Goal: Transaction & Acquisition: Purchase product/service

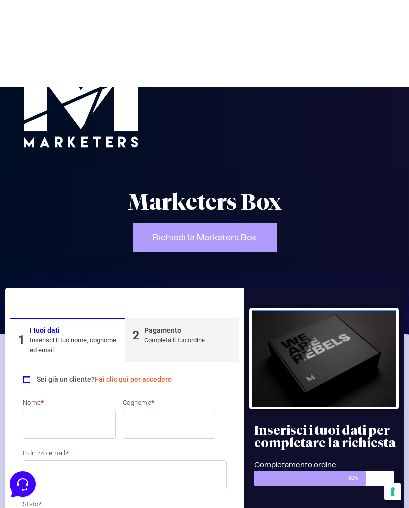
click at [129, 371] on div "Sei già un cliente? Fai clic qui per accedere" at bounding box center [125, 378] width 204 height 20
click at [134, 379] on link "Fai clic qui per accedere" at bounding box center [133, 380] width 77 height 8
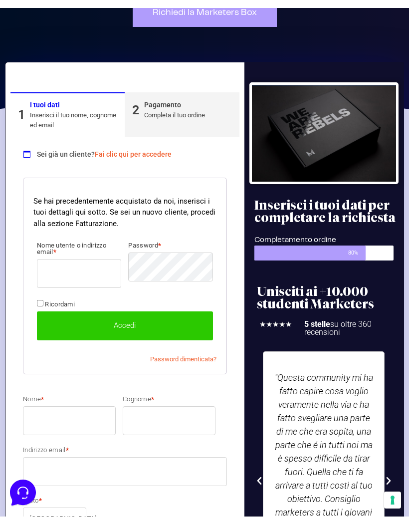
scroll to position [234, 0]
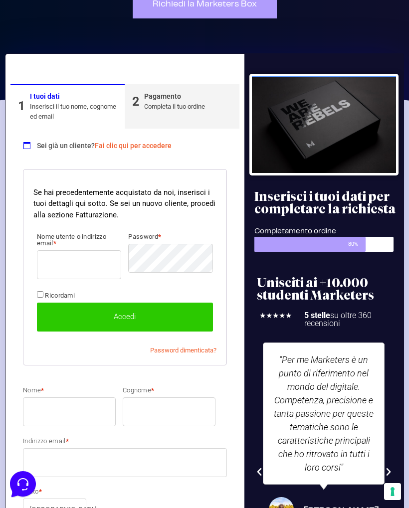
click at [77, 266] on input "Nome utente o indirizzo email *" at bounding box center [79, 265] width 84 height 29
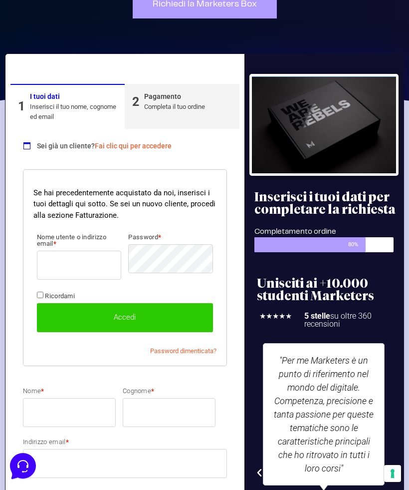
click at [49, 87] on link "1 I tuoi dati Inserisci il tuo nome, cognome ed email" at bounding box center [67, 106] width 114 height 45
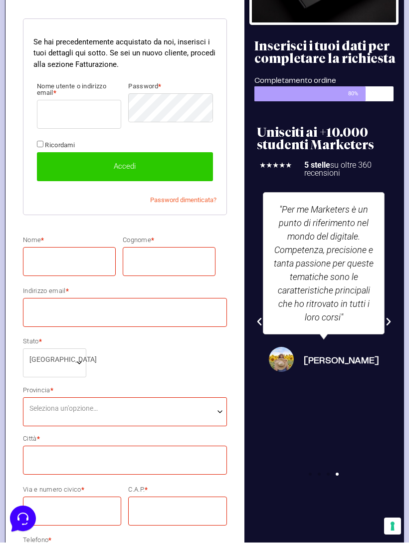
scroll to position [378, 0]
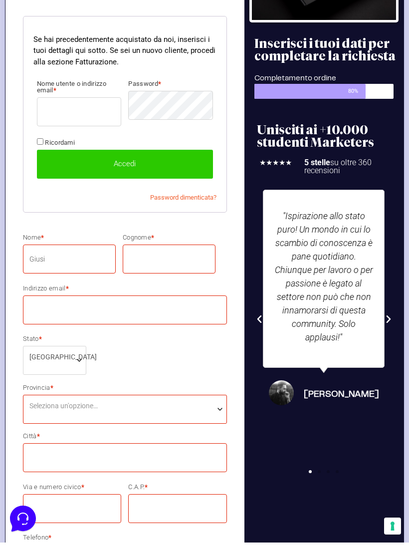
type input "Giusi"
click at [125, 264] on input "Cognome *" at bounding box center [169, 268] width 93 height 29
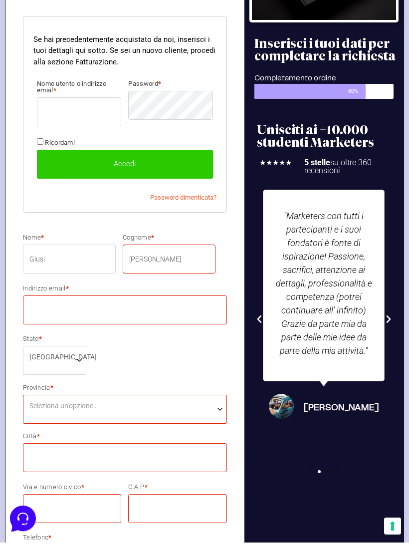
type input "[PERSON_NAME]"
click at [50, 305] on input "Indirizzo email *" at bounding box center [125, 319] width 204 height 29
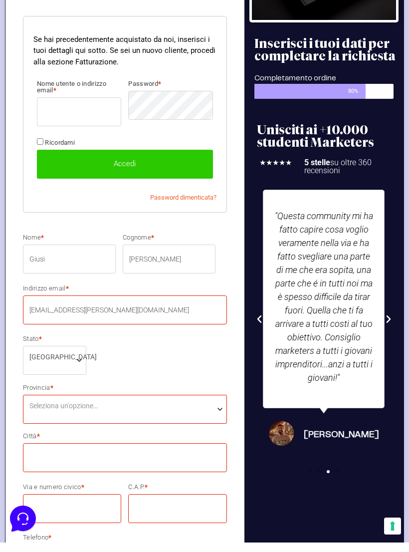
type input "[EMAIL_ADDRESS][PERSON_NAME][DOMAIN_NAME]"
click at [55, 410] on span "Seleziona un'opzione…" at bounding box center [63, 415] width 68 height 10
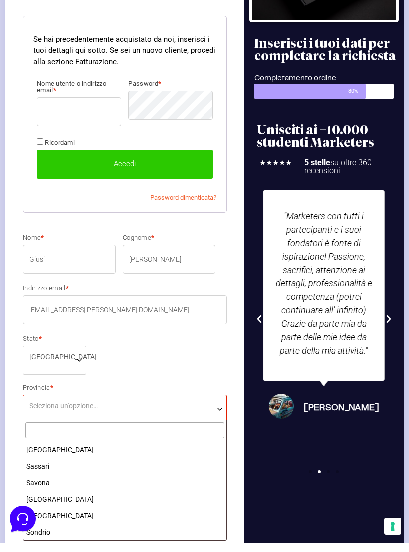
scroll to position [1366, 0]
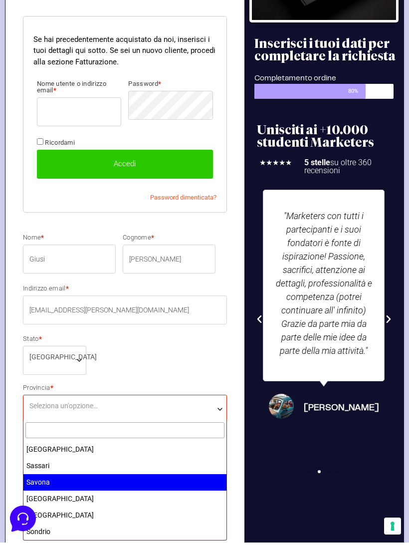
select select "SV"
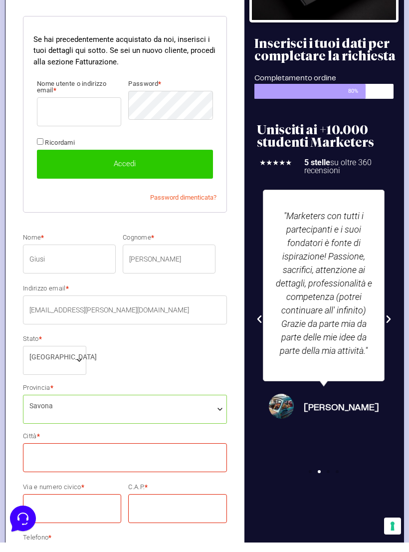
scroll to position [387, 0]
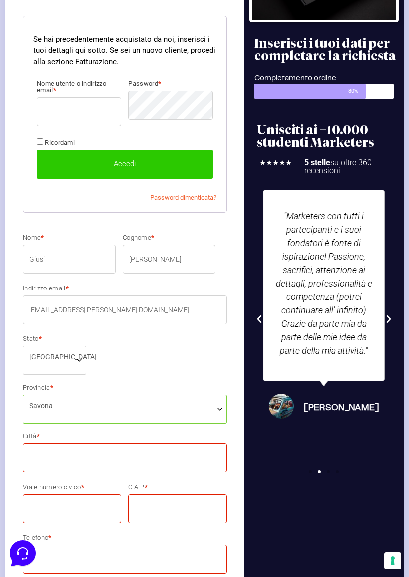
click at [48, 459] on input "Città *" at bounding box center [125, 457] width 204 height 29
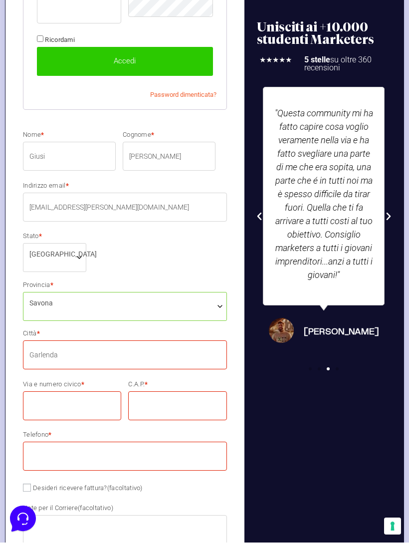
scroll to position [482, 0]
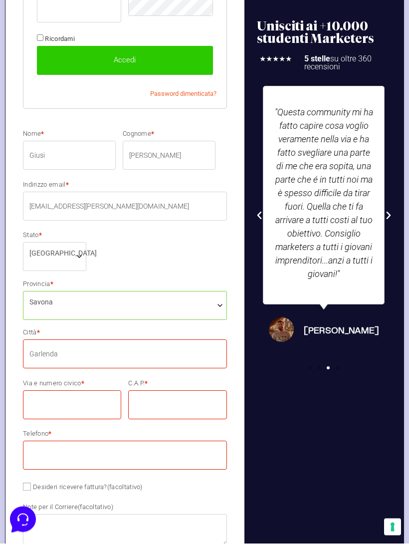
type input "Garlenda"
click at [48, 407] on input "Via e numero civico *" at bounding box center [72, 413] width 98 height 29
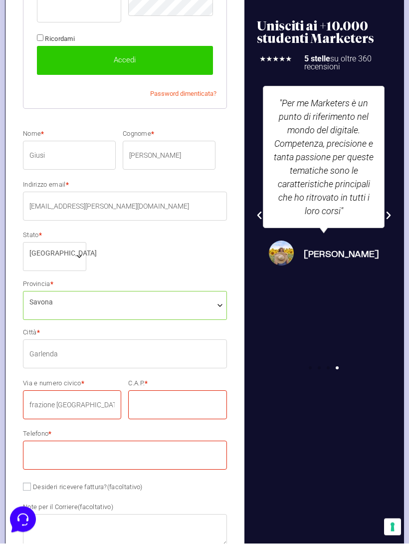
type input "frazione [GEOGRAPHIC_DATA] 94"
click at [167, 403] on input "C.A.P. *" at bounding box center [177, 413] width 98 height 29
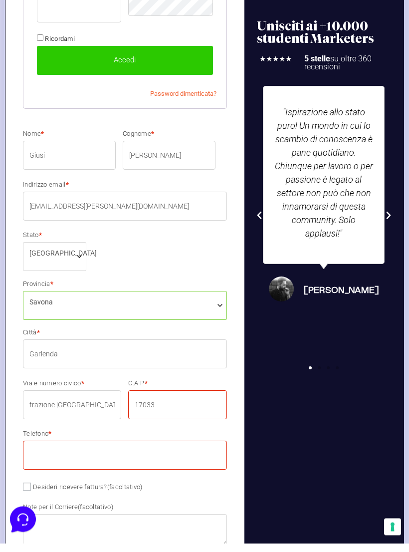
type input "17033"
click at [37, 450] on input "Telefono *" at bounding box center [125, 464] width 204 height 29
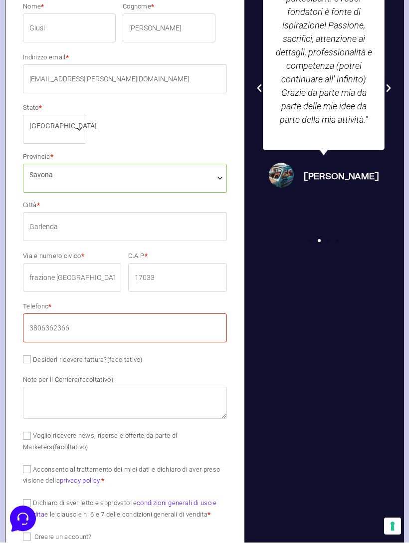
scroll to position [609, 0]
type input "3806362366"
click at [65, 403] on textarea "Note per il Corriere (facoltativo)" at bounding box center [125, 412] width 204 height 32
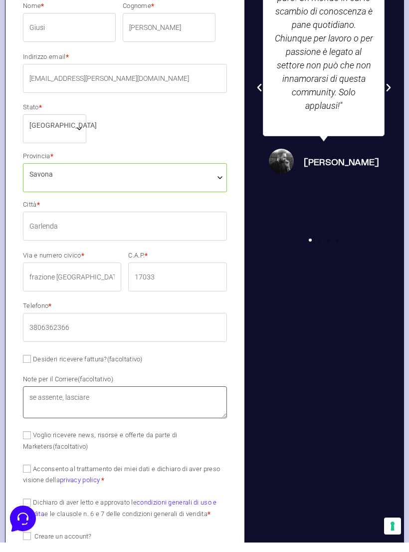
type textarea "se assente, lasciare"
drag, startPoint x: 65, startPoint y: 403, endPoint x: 25, endPoint y: 436, distance: 52.1
click at [25, 436] on html "Marketers Box Richiedi la Marketers Box 1 I tuoi dati Inserisci il tuo nome, co…" at bounding box center [204, 123] width 409 height 1464
click at [25, 441] on input "Voglio ricevere news, risorse e offerte da parte di Marketers (facoltativo)" at bounding box center [27, 445] width 8 height 8
checkbox input "true"
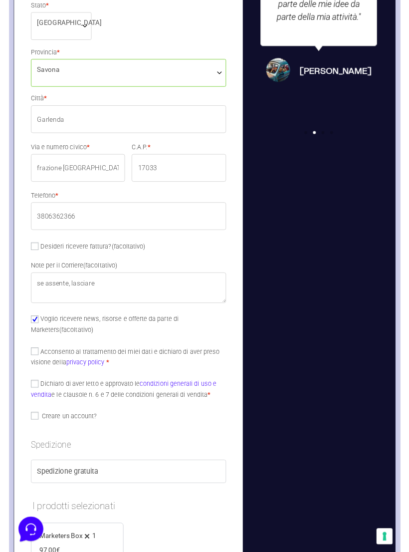
scroll to position [720, 0]
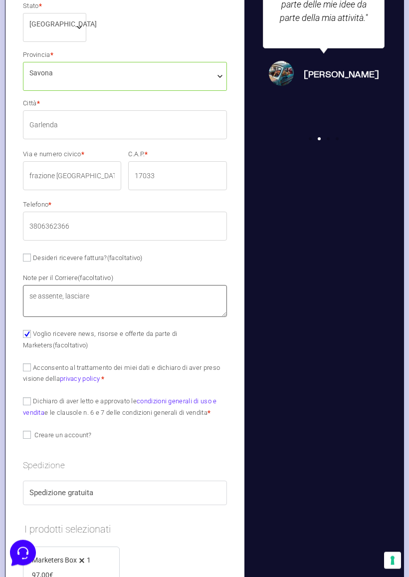
click at [114, 288] on textarea "se assente, lasciare" at bounding box center [125, 301] width 204 height 32
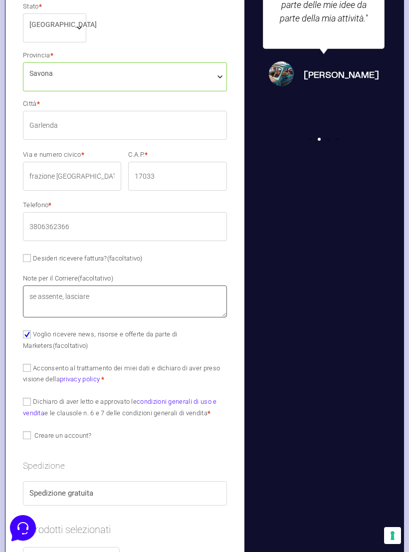
click at [111, 294] on textarea "se assente, lasciare" at bounding box center [125, 301] width 204 height 32
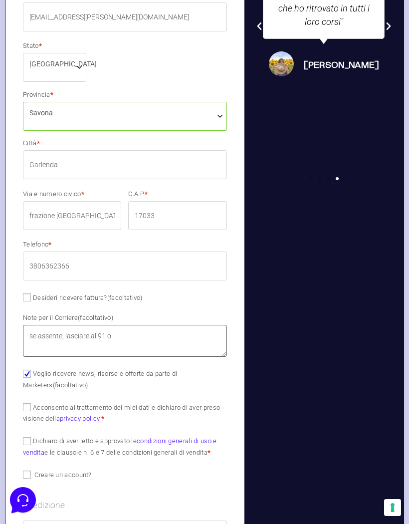
scroll to position [679, 0]
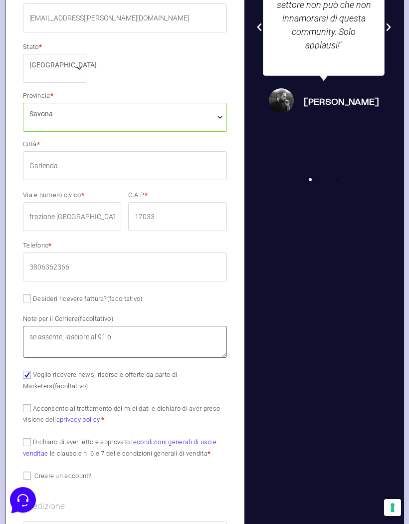
click at [88, 331] on textarea "se assente, lasciare al 91 o" at bounding box center [125, 342] width 204 height 32
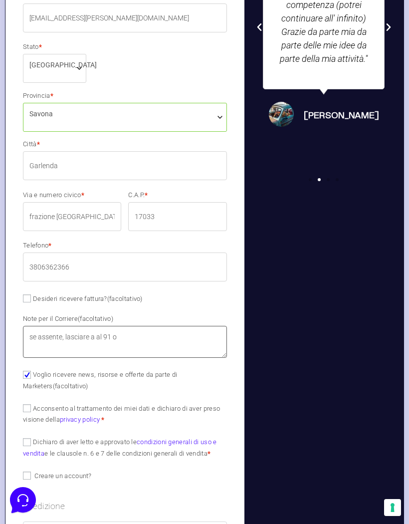
click at [135, 330] on textarea "se assente, lasciare a al 91 o" at bounding box center [125, 342] width 204 height 32
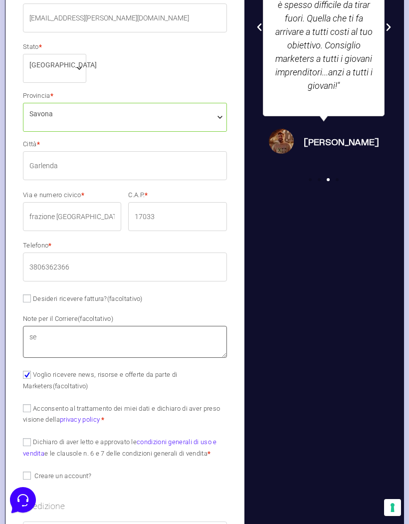
type textarea "s"
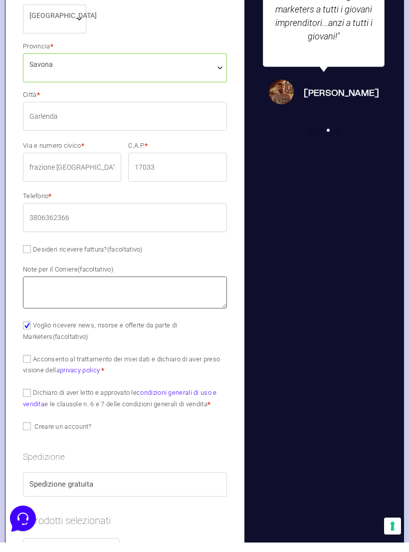
scroll to position [727, 0]
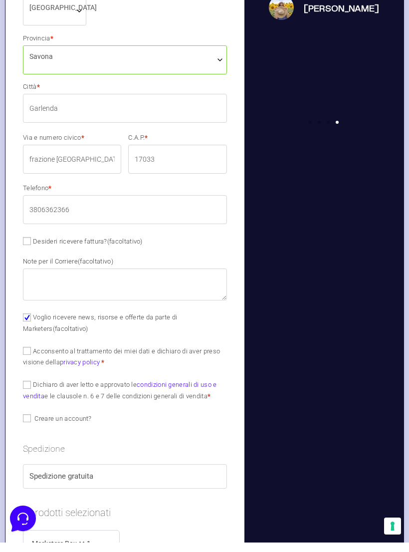
click at [29, 356] on input "Acconsento al trattamento dei miei dati e dichiaro di aver preso visione della …" at bounding box center [27, 360] width 8 height 8
checkbox input "true"
click at [27, 390] on input "Dichiaro di aver letto e approvato le condizioni generali di uso e vendita e le…" at bounding box center [27, 394] width 8 height 8
checkbox input "true"
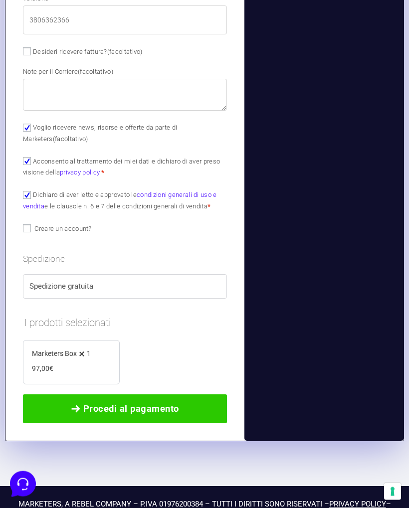
scroll to position [926, 0]
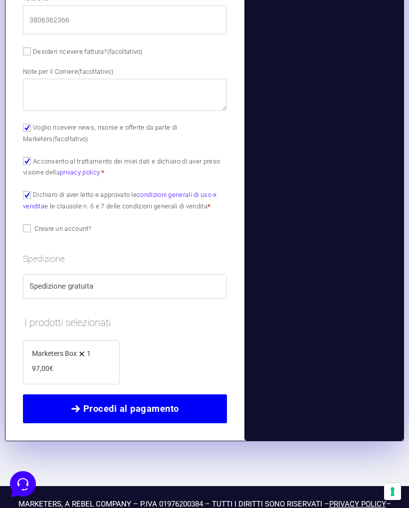
click at [176, 402] on span "Procedi al pagamento" at bounding box center [131, 409] width 96 height 14
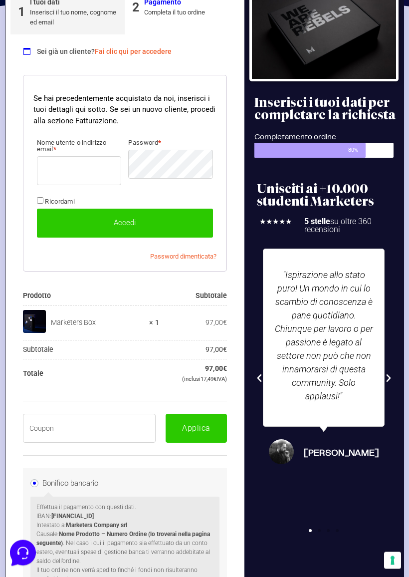
scroll to position [331, 0]
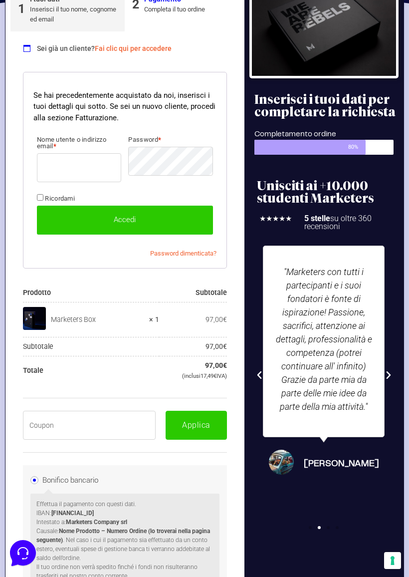
click at [101, 420] on input "text" at bounding box center [89, 425] width 133 height 29
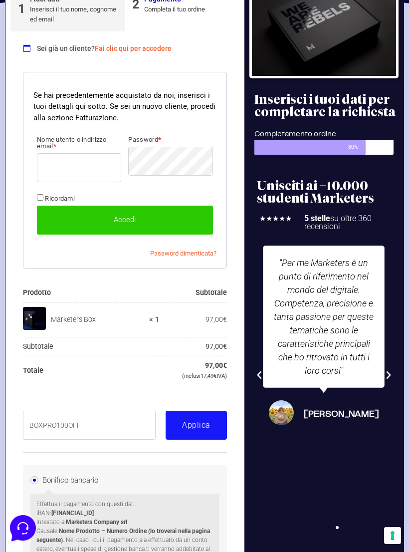
type input "BOXPRO100OFF"
click at [202, 425] on button "Applica" at bounding box center [196, 425] width 61 height 29
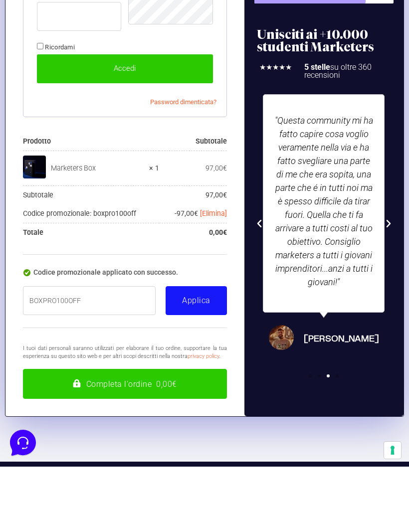
scroll to position [454, 0]
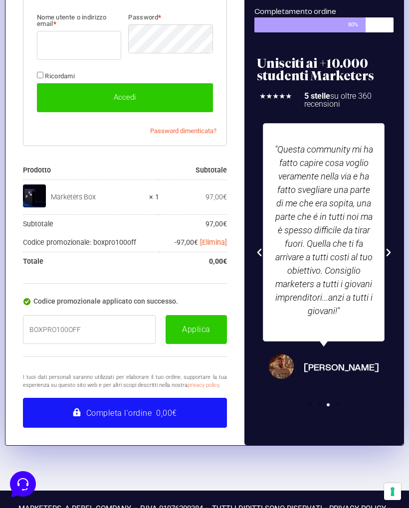
click at [148, 412] on button "Completa l'ordine 0,00€" at bounding box center [125, 413] width 204 height 30
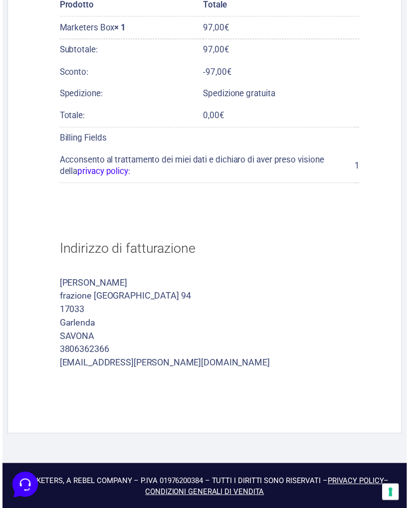
scroll to position [411, 0]
